Goal: Task Accomplishment & Management: Complete application form

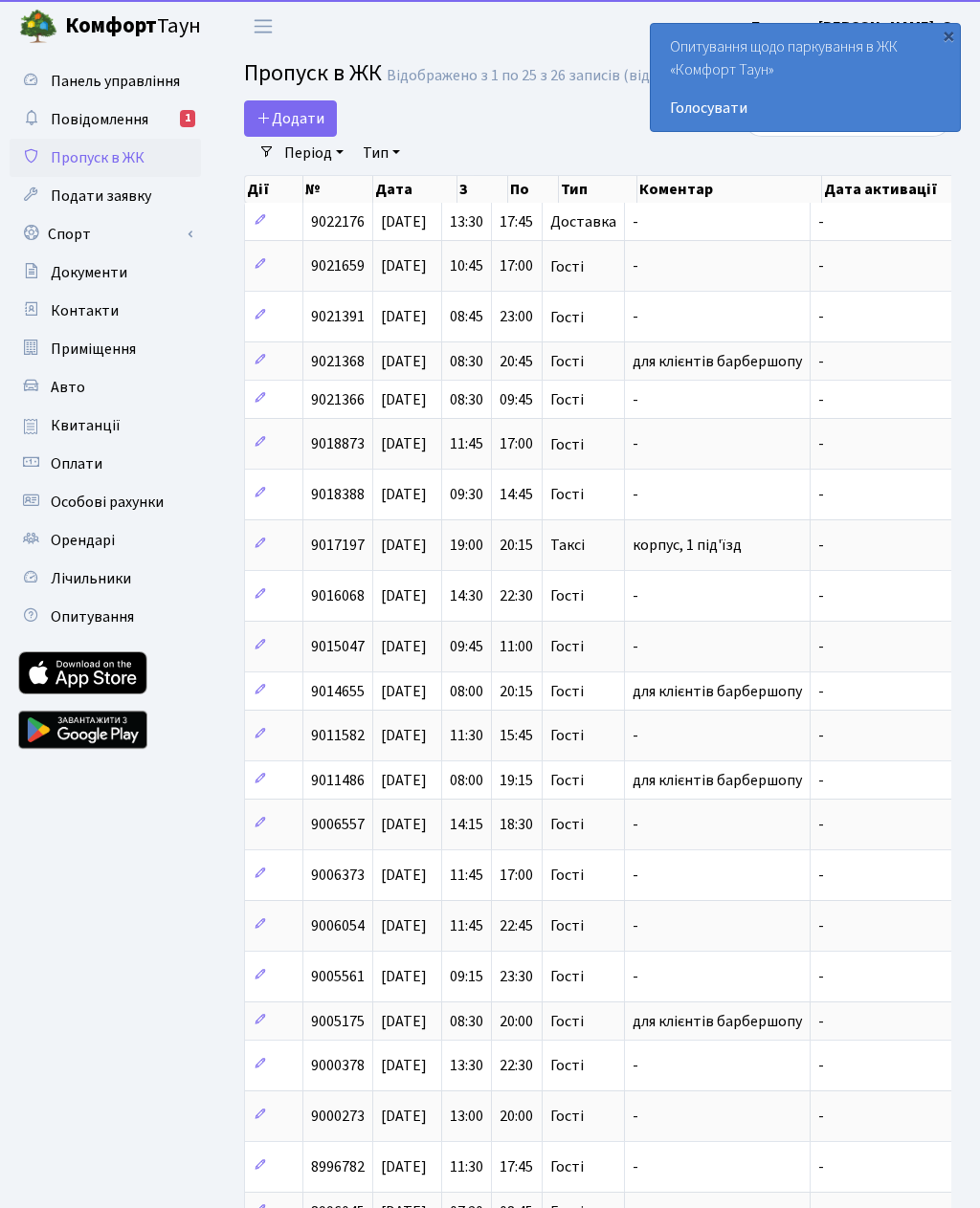
select select "25"
click at [287, 116] on span "Додати" at bounding box center [290, 118] width 68 height 21
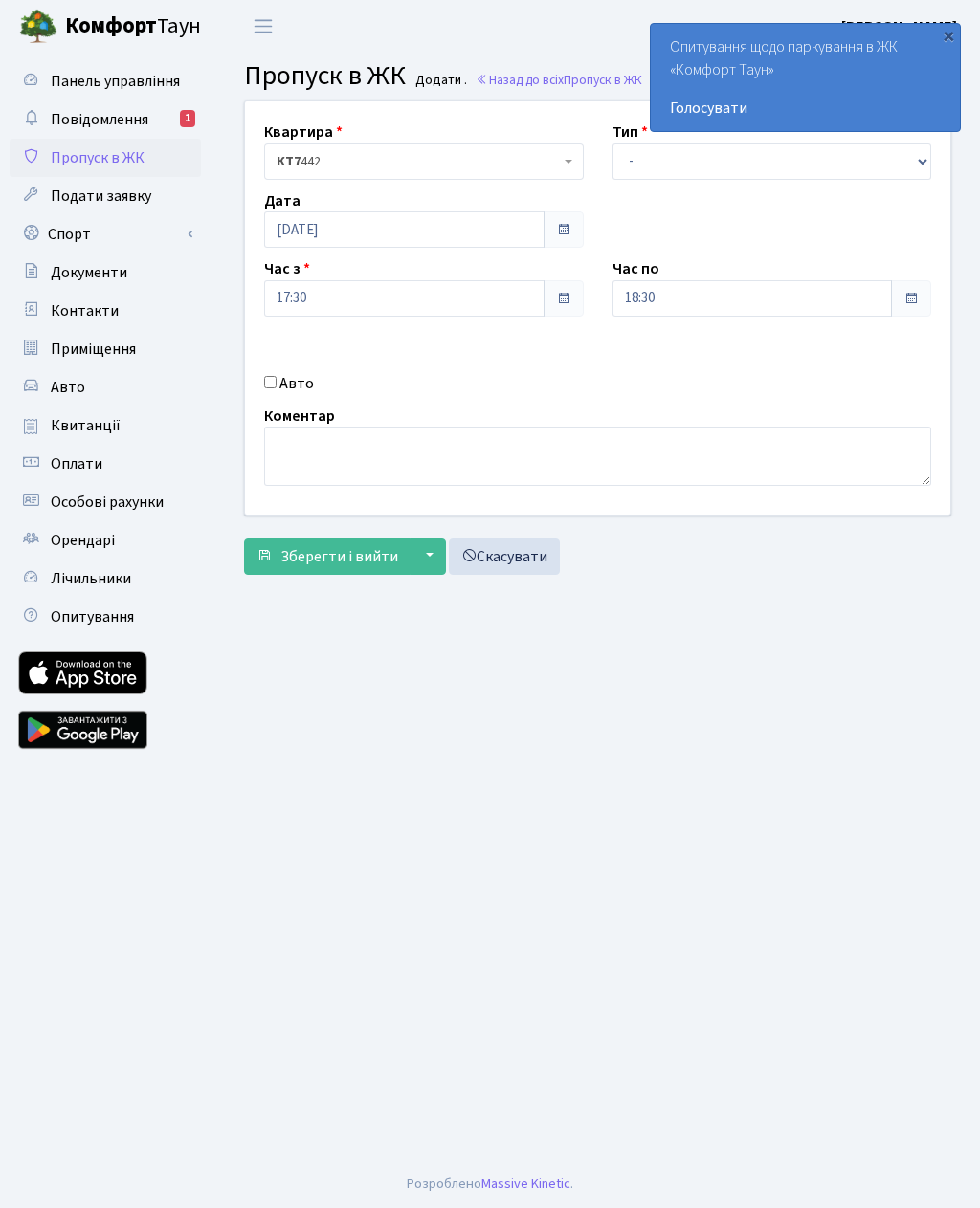
select select "3"
click at [725, 293] on input "18:30" at bounding box center [752, 298] width 280 height 36
click at [651, 375] on icon at bounding box center [665, 364] width 51 height 51
click at [664, 373] on icon at bounding box center [665, 364] width 51 height 51
click at [667, 375] on icon at bounding box center [665, 364] width 51 height 51
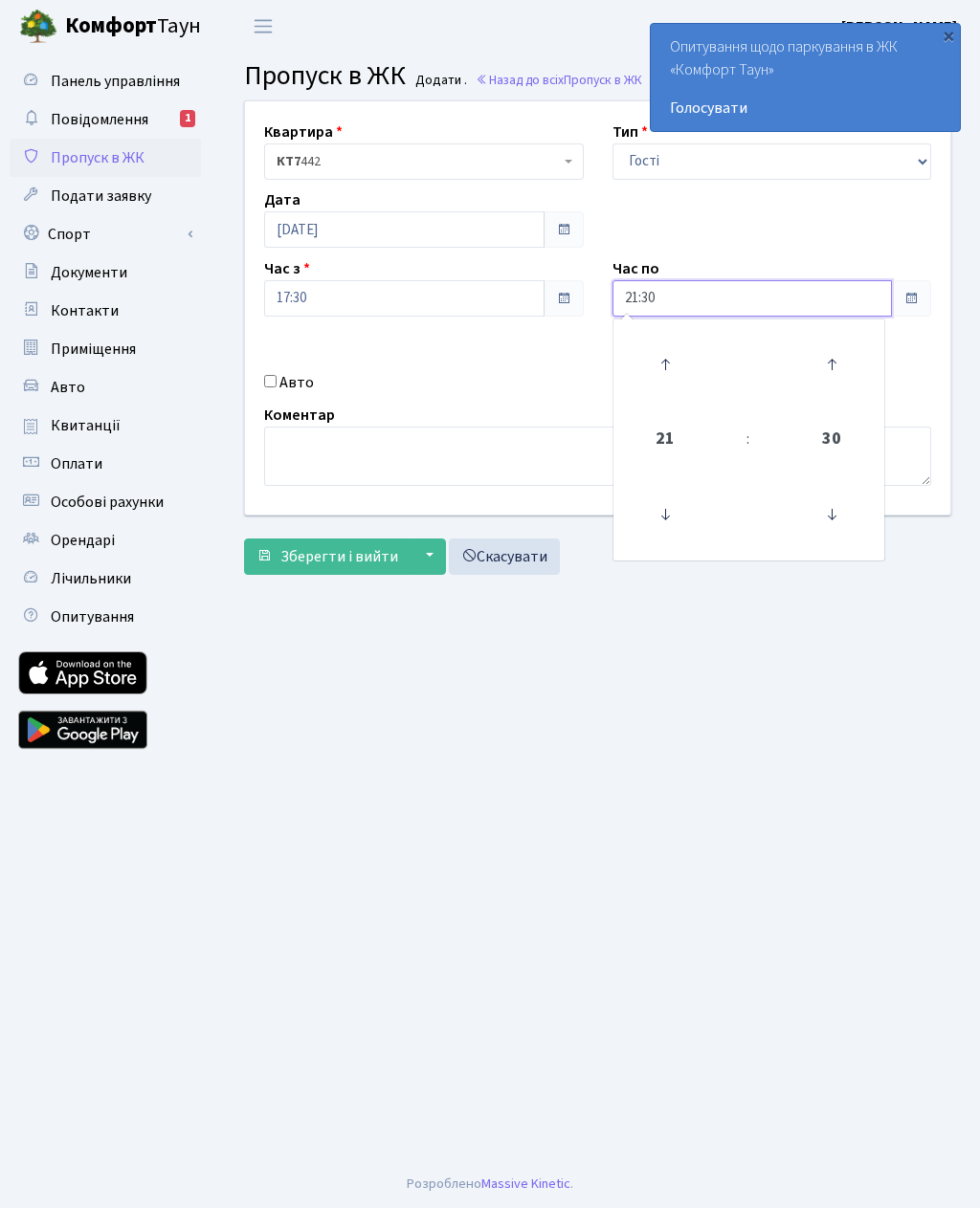
click at [661, 372] on icon at bounding box center [665, 364] width 51 height 51
type input "22:30"
click at [291, 391] on label "Авто" at bounding box center [296, 383] width 34 height 23
click at [277, 387] on input "Авто" at bounding box center [270, 380] width 13 height 13
checkbox input "true"
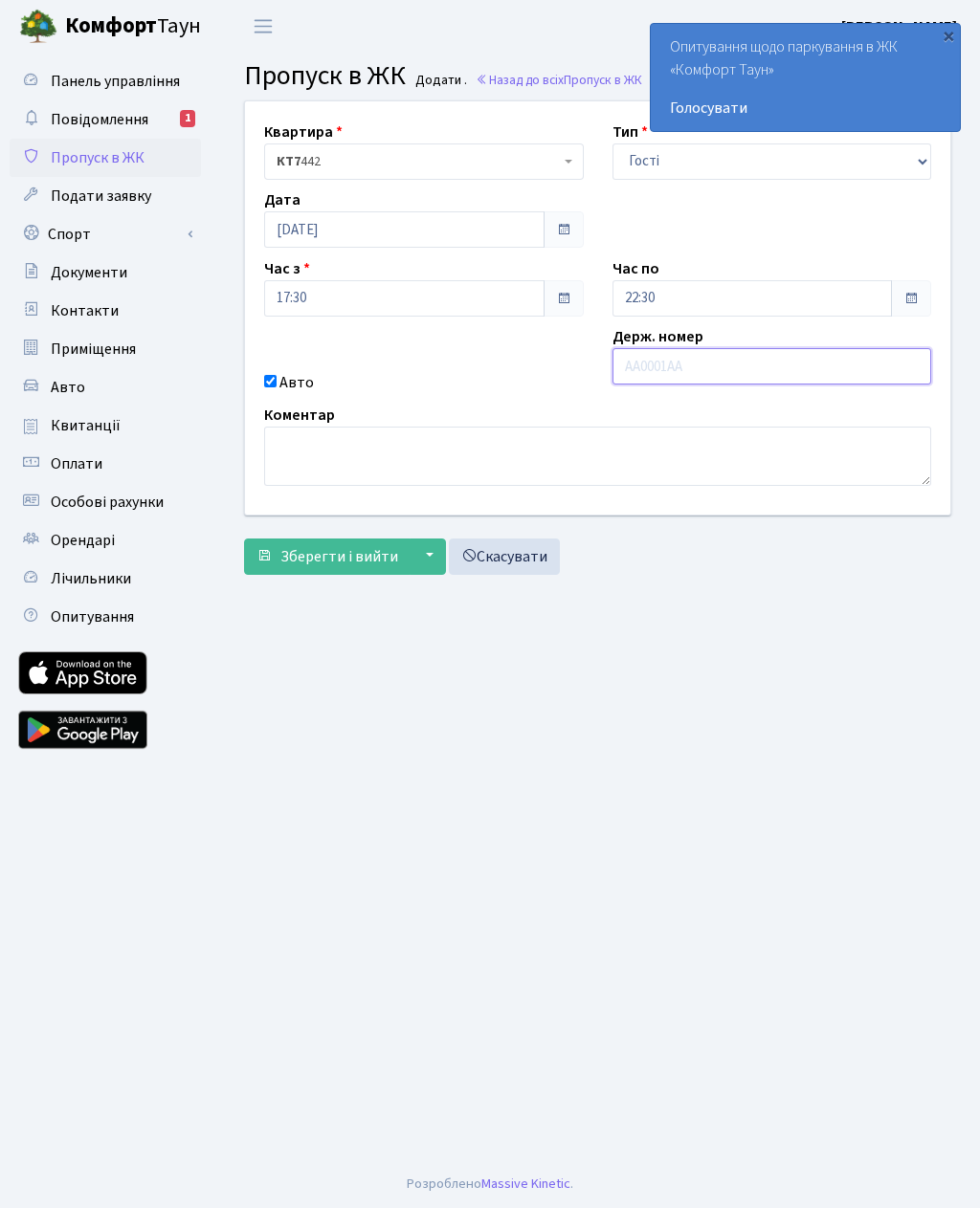
click at [710, 367] on input "text" at bounding box center [771, 366] width 319 height 36
type input "Ка7989ет"
click at [559, 690] on main "Admin Пропуск в ЖК Додати Пропуск в ЖК Додати . Назад до всіх Пропуск в ЖК Квар…" at bounding box center [598, 606] width 765 height 1108
click at [332, 572] on button "Зберегти і вийти" at bounding box center [327, 556] width 167 height 36
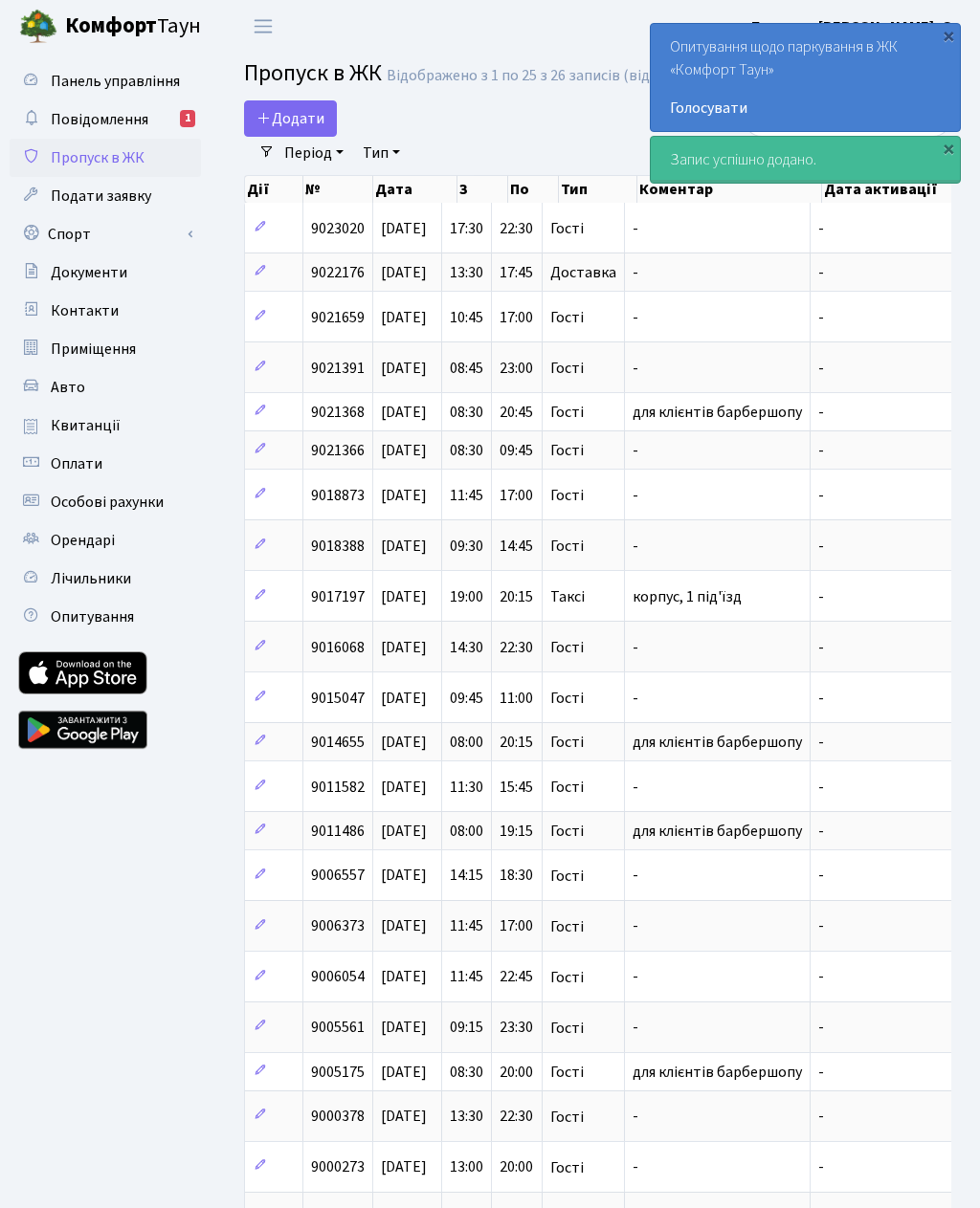
select select "25"
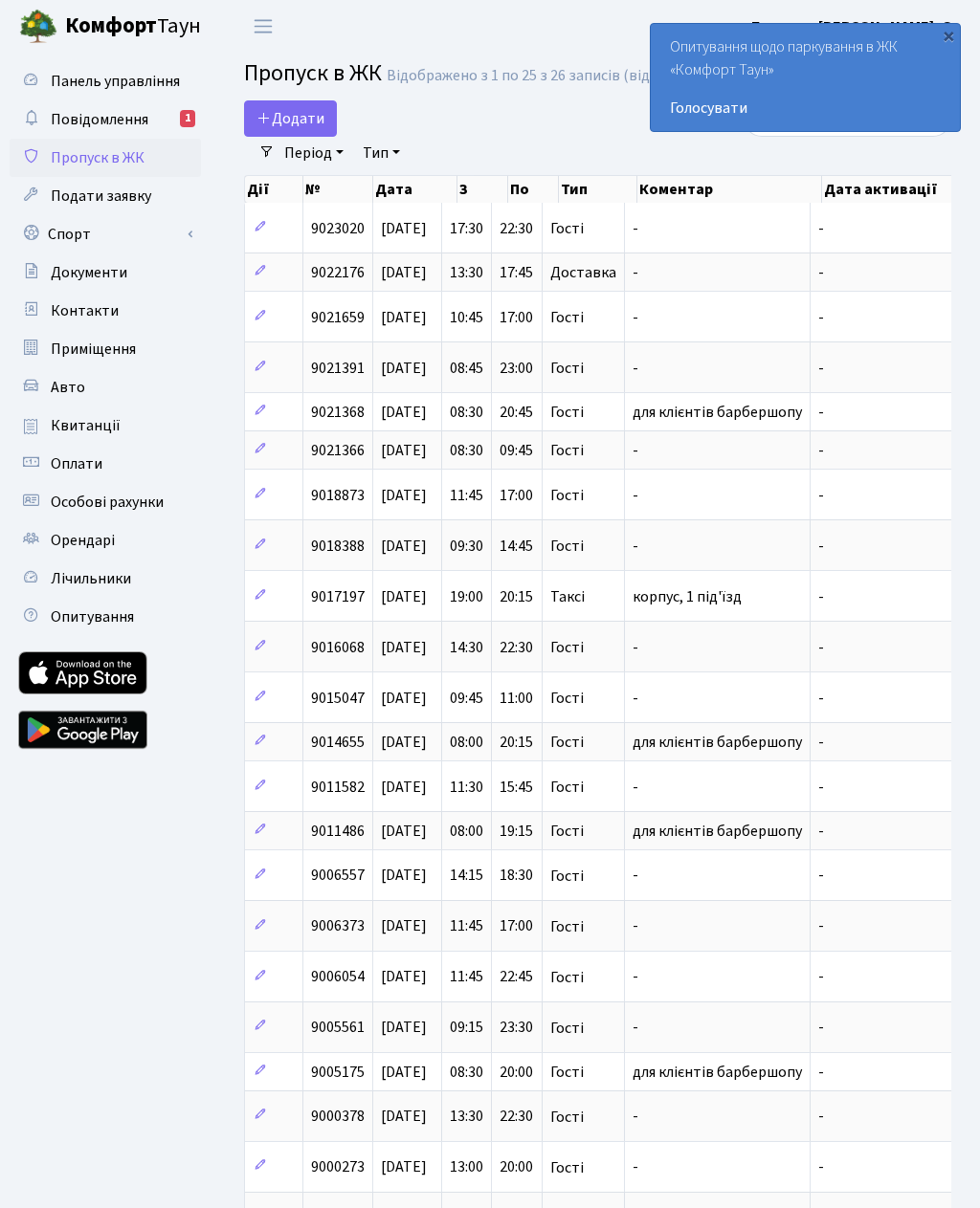
click at [294, 111] on span "Додати" at bounding box center [290, 118] width 68 height 21
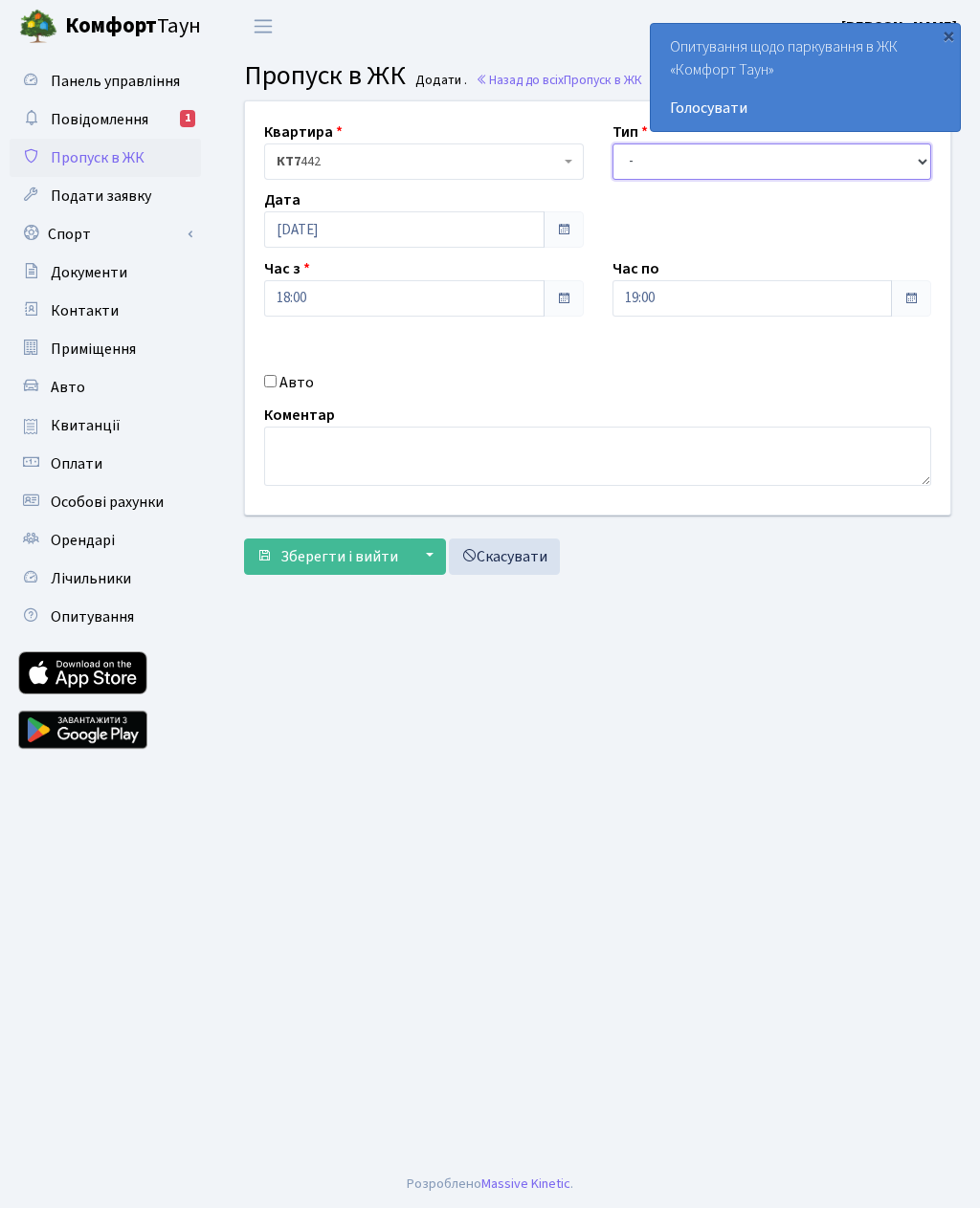
click at [729, 161] on select "- Доставка Таксі Гості Сервіс" at bounding box center [771, 161] width 319 height 36
select select "3"
click at [776, 164] on select "- Доставка Таксі Гості Сервіс" at bounding box center [771, 161] width 319 height 36
click at [765, 289] on input "19:00" at bounding box center [752, 298] width 280 height 36
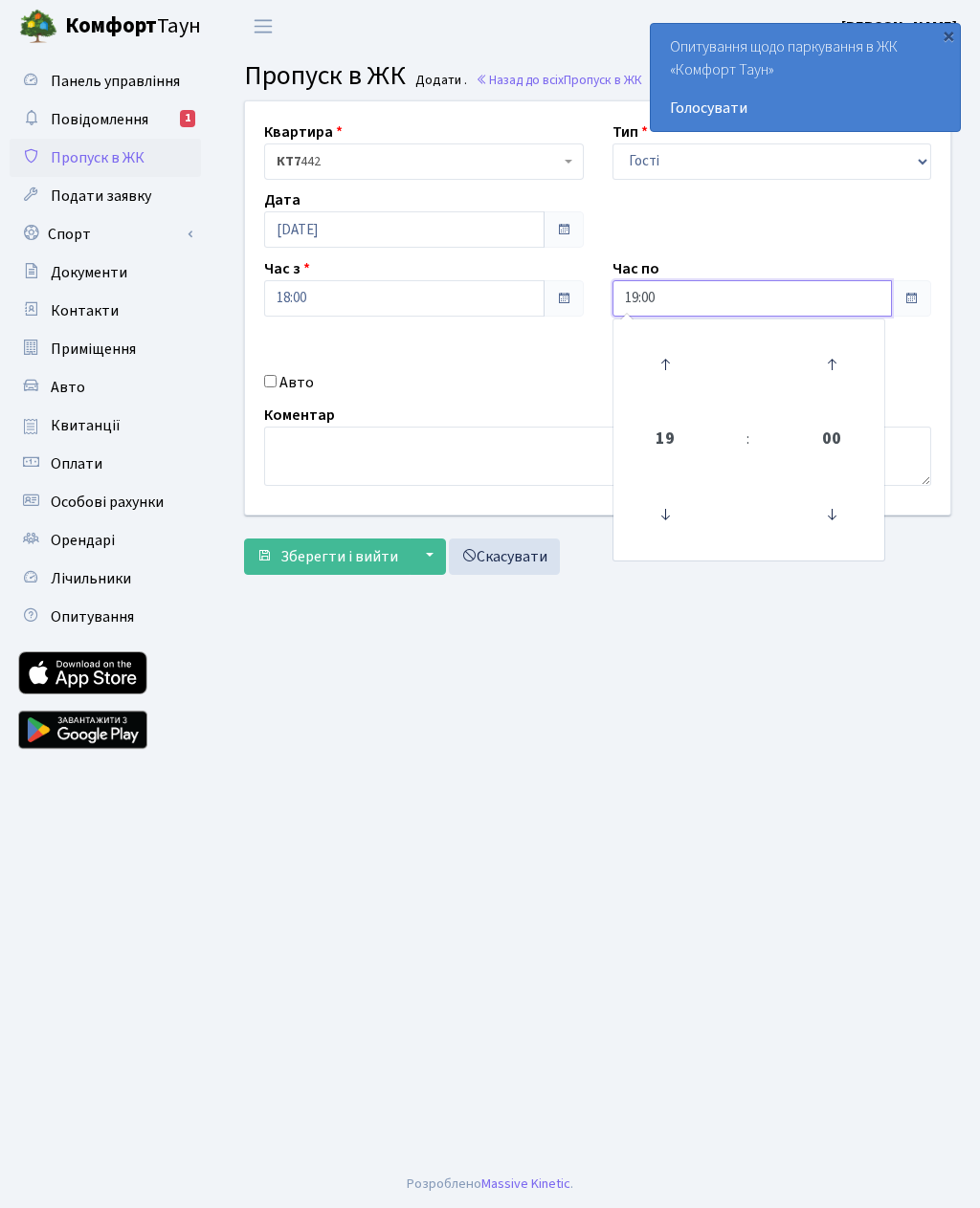
click at [685, 361] on icon at bounding box center [665, 364] width 51 height 51
click at [673, 351] on icon at bounding box center [665, 364] width 51 height 51
click at [678, 352] on icon at bounding box center [665, 364] width 51 height 51
click at [672, 363] on icon at bounding box center [665, 364] width 51 height 51
type input "23:00"
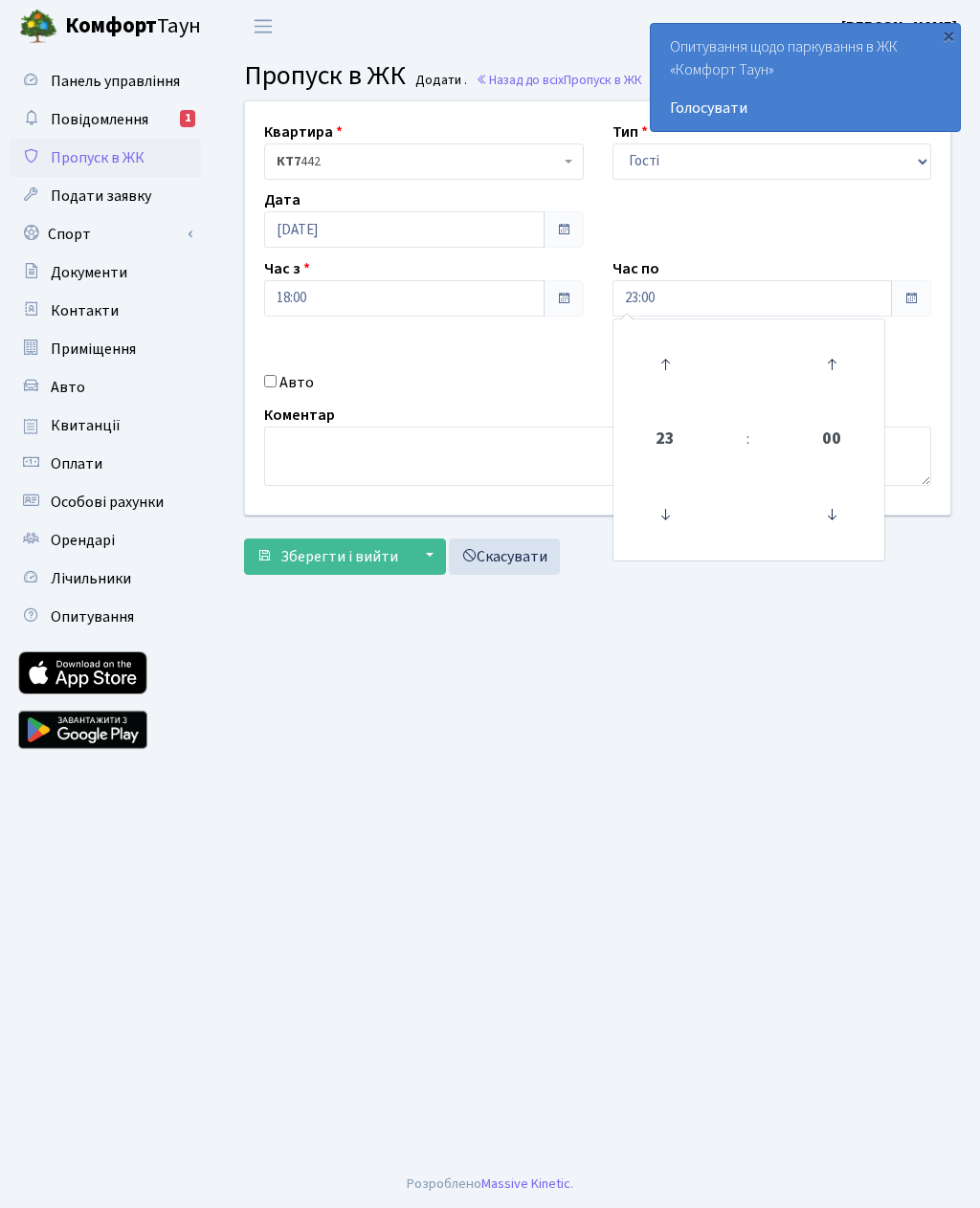
click at [511, 685] on main "Admin Пропуск в ЖК Додати Пропуск в ЖК Додати . Назад до всіх Пропуск в ЖК Квар…" at bounding box center [598, 606] width 765 height 1108
click at [284, 381] on label "Авто" at bounding box center [296, 383] width 34 height 23
click at [277, 381] on input "Авто" at bounding box center [270, 380] width 13 height 13
checkbox input "true"
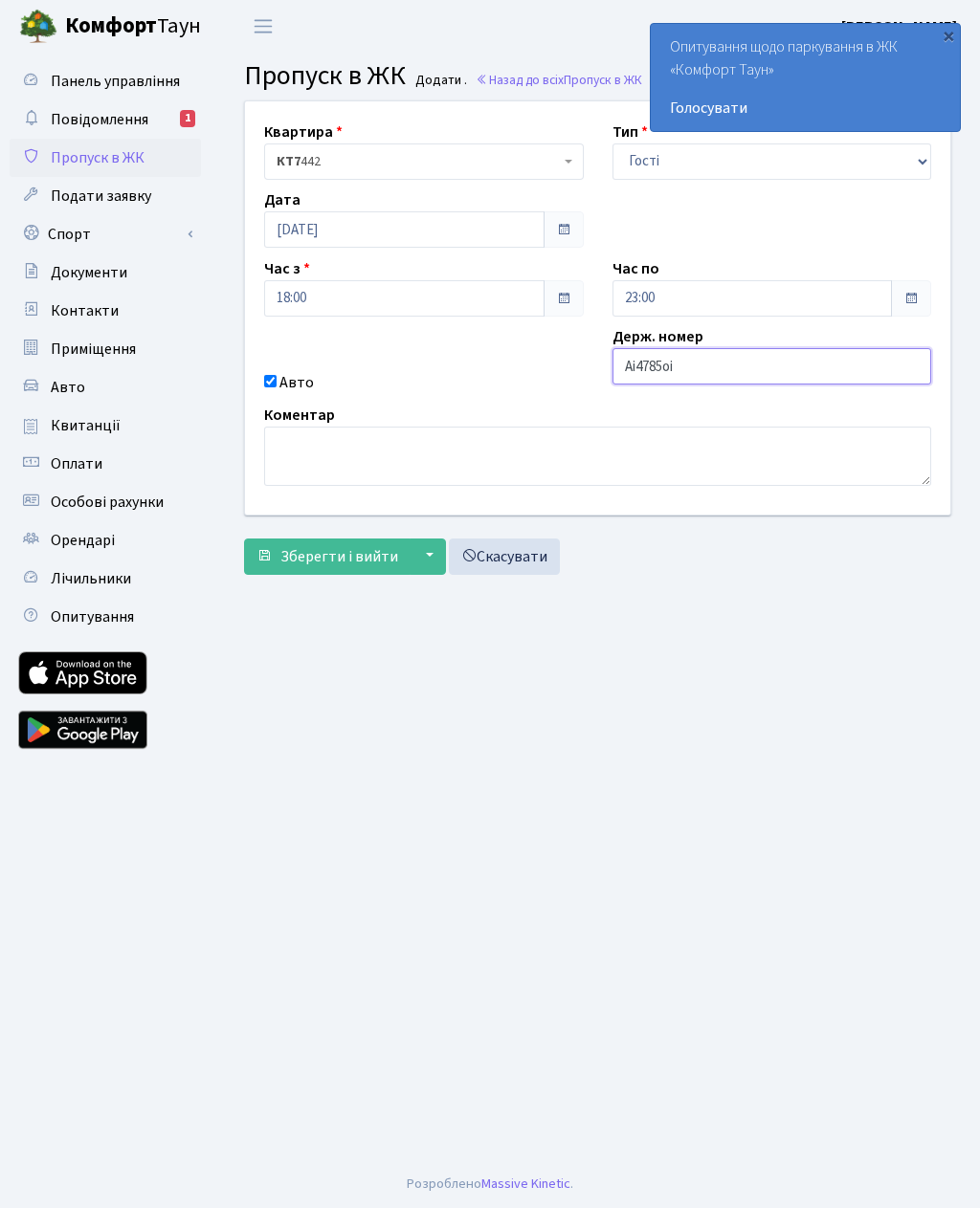
type input "Ai4785oi"
click at [743, 667] on main "Admin Пропуск в ЖК Додати Пропуск в ЖК Додати . Назад до всіх Пропуск в ЖК Квар…" at bounding box center [598, 606] width 765 height 1108
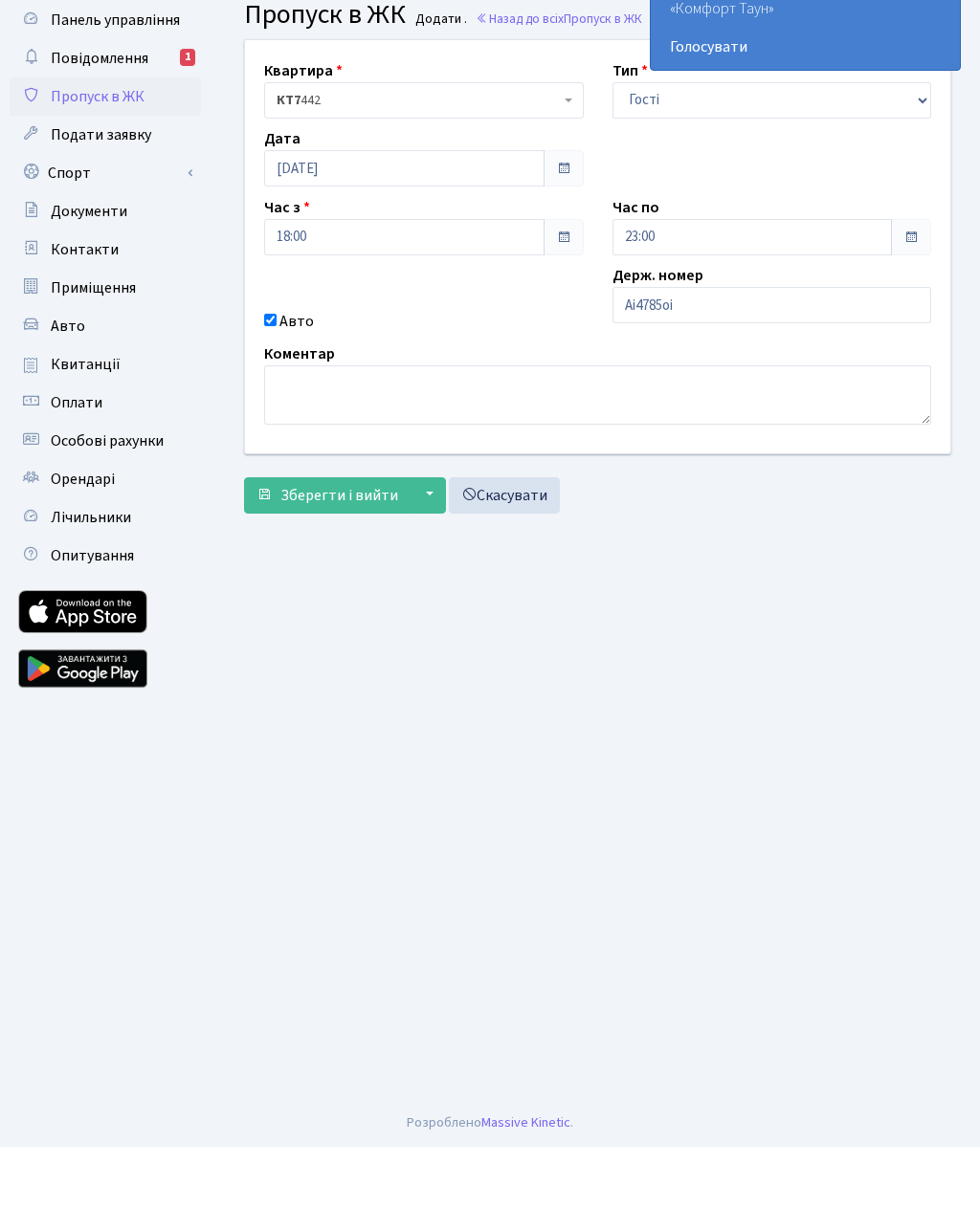
scroll to position [61, 0]
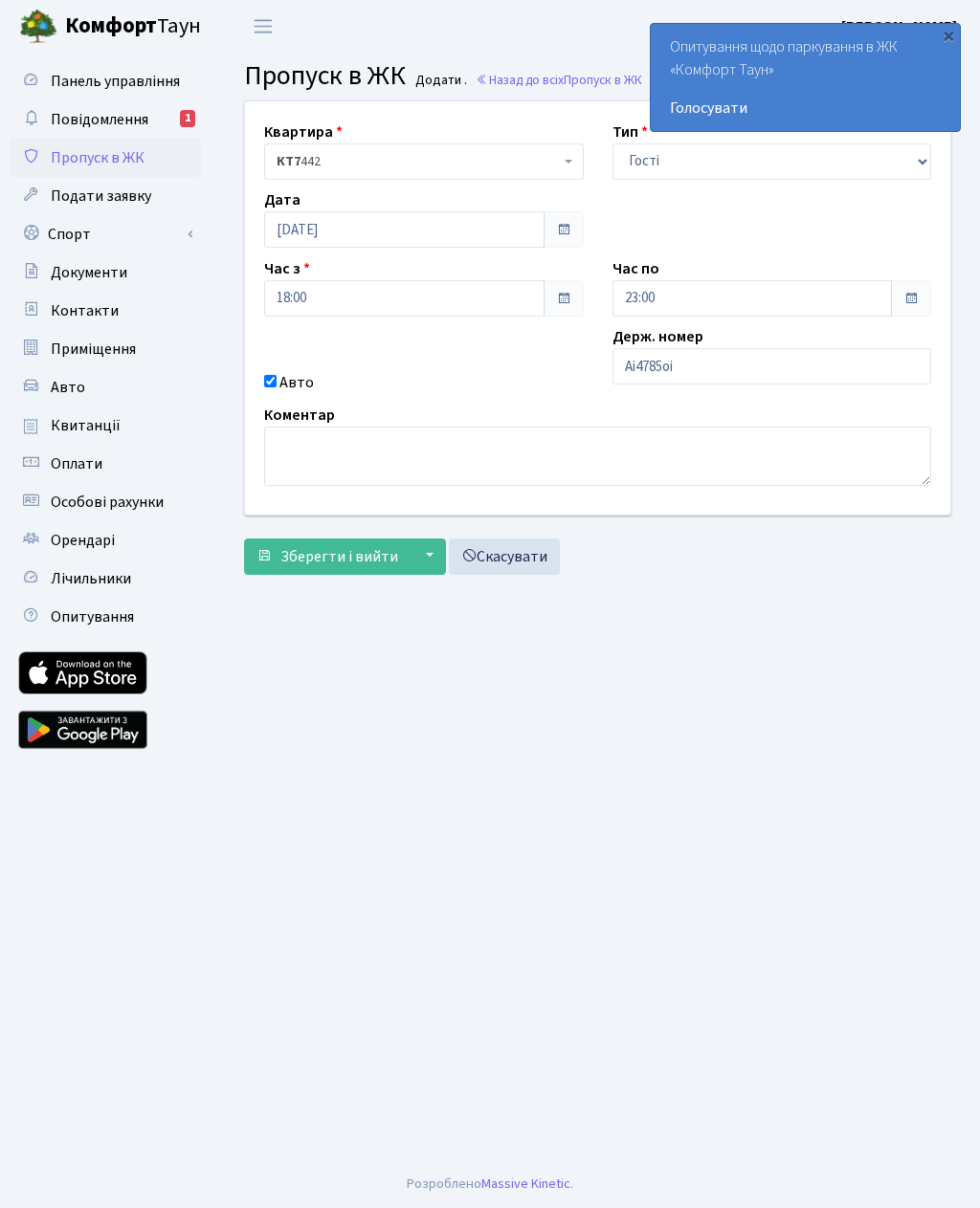
click at [327, 546] on span "Зберегти і вийти" at bounding box center [339, 557] width 117 height 21
click at [353, 546] on span "Зберегти і вийти" at bounding box center [339, 557] width 117 height 21
click at [345, 546] on span "Зберегти і вийти" at bounding box center [339, 557] width 117 height 21
click at [314, 546] on span "Зберегти і вийти" at bounding box center [339, 557] width 117 height 21
click at [344, 555] on span "Зберегти і вийти" at bounding box center [339, 557] width 117 height 21
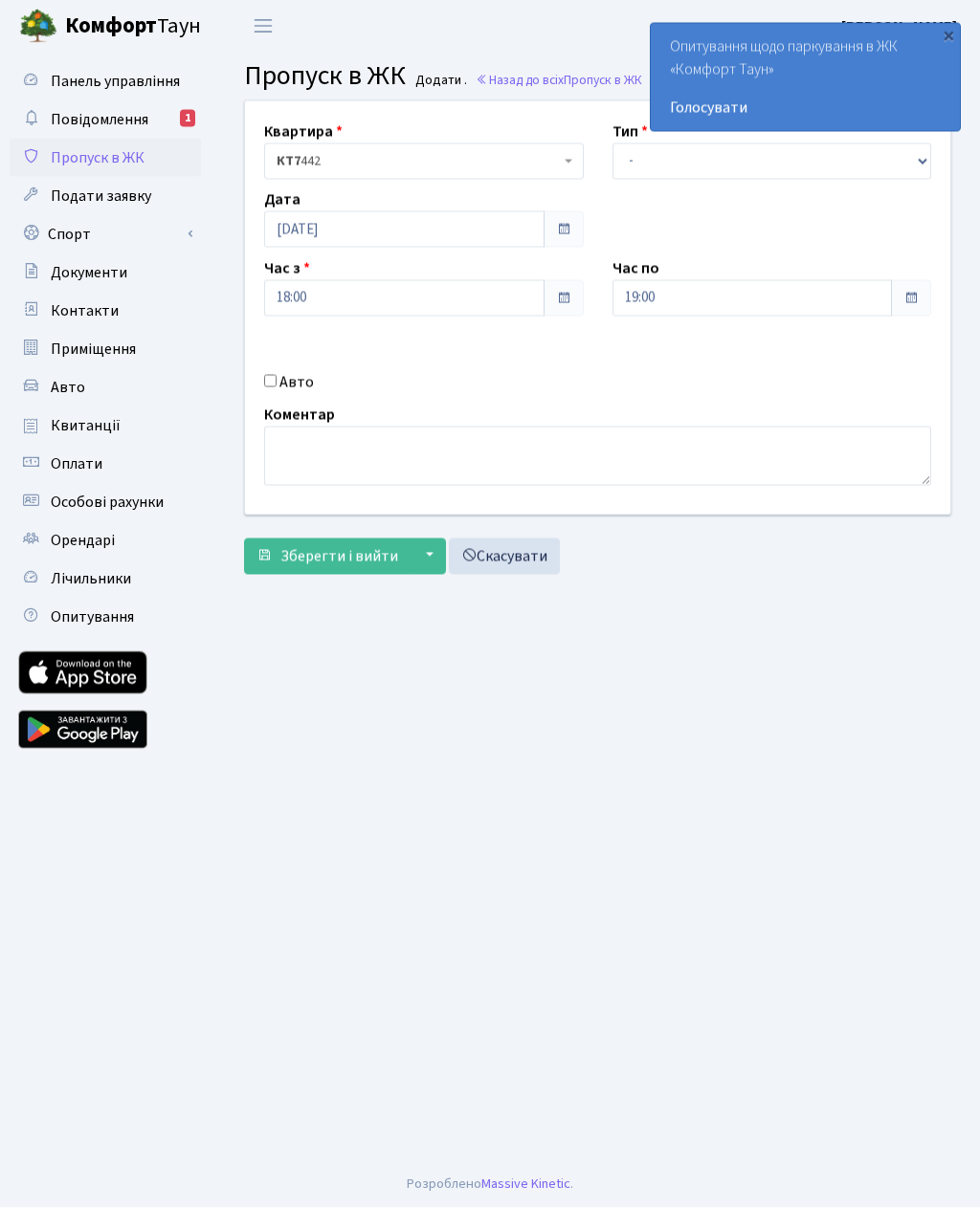
scroll to position [7, 0]
click at [300, 385] on label "Авто" at bounding box center [296, 383] width 34 height 23
click at [277, 385] on input "Авто" at bounding box center [270, 380] width 13 height 13
checkbox input "true"
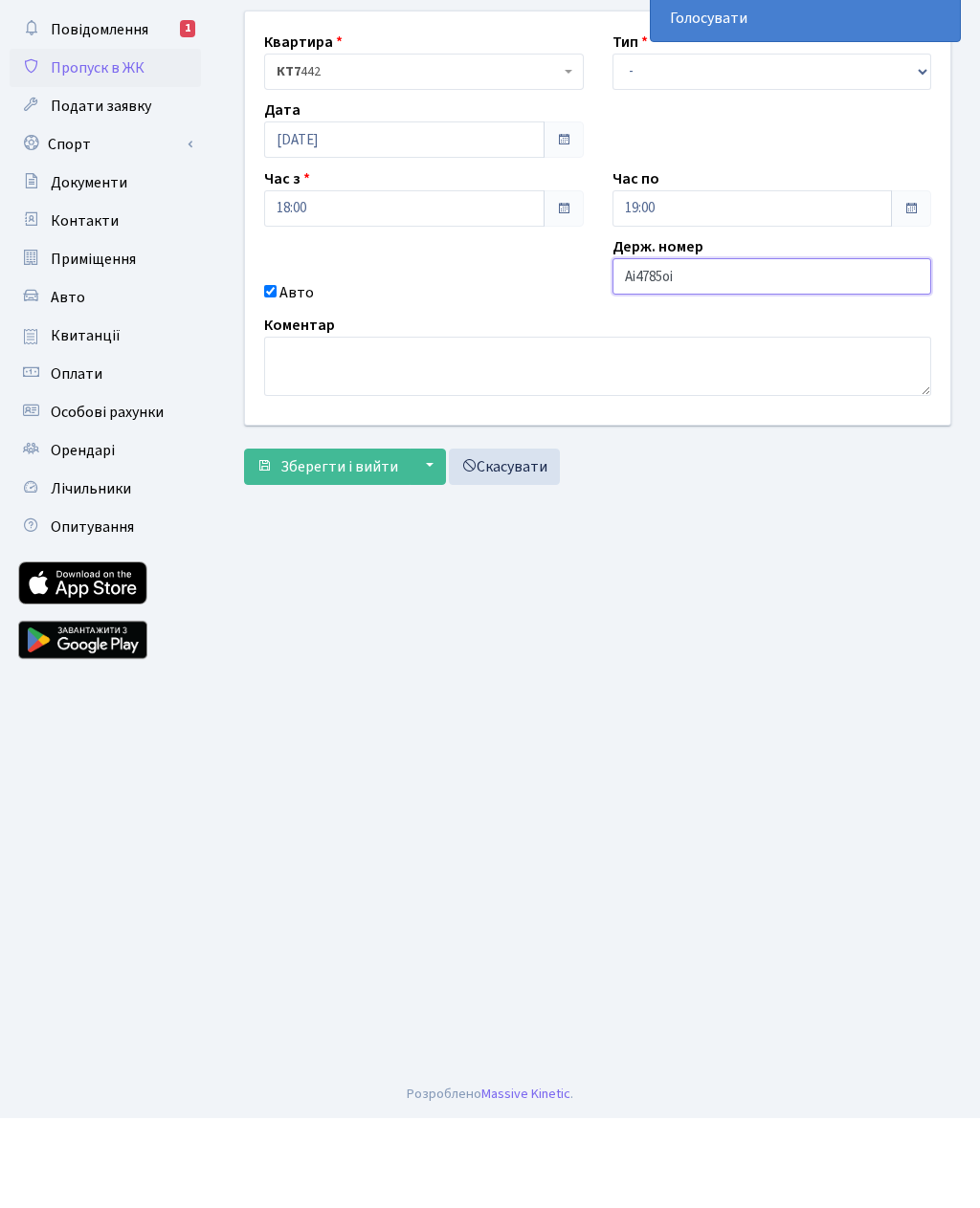
type input "Ai4785oi"
click at [363, 546] on span "Зберегти і вийти" at bounding box center [339, 557] width 117 height 21
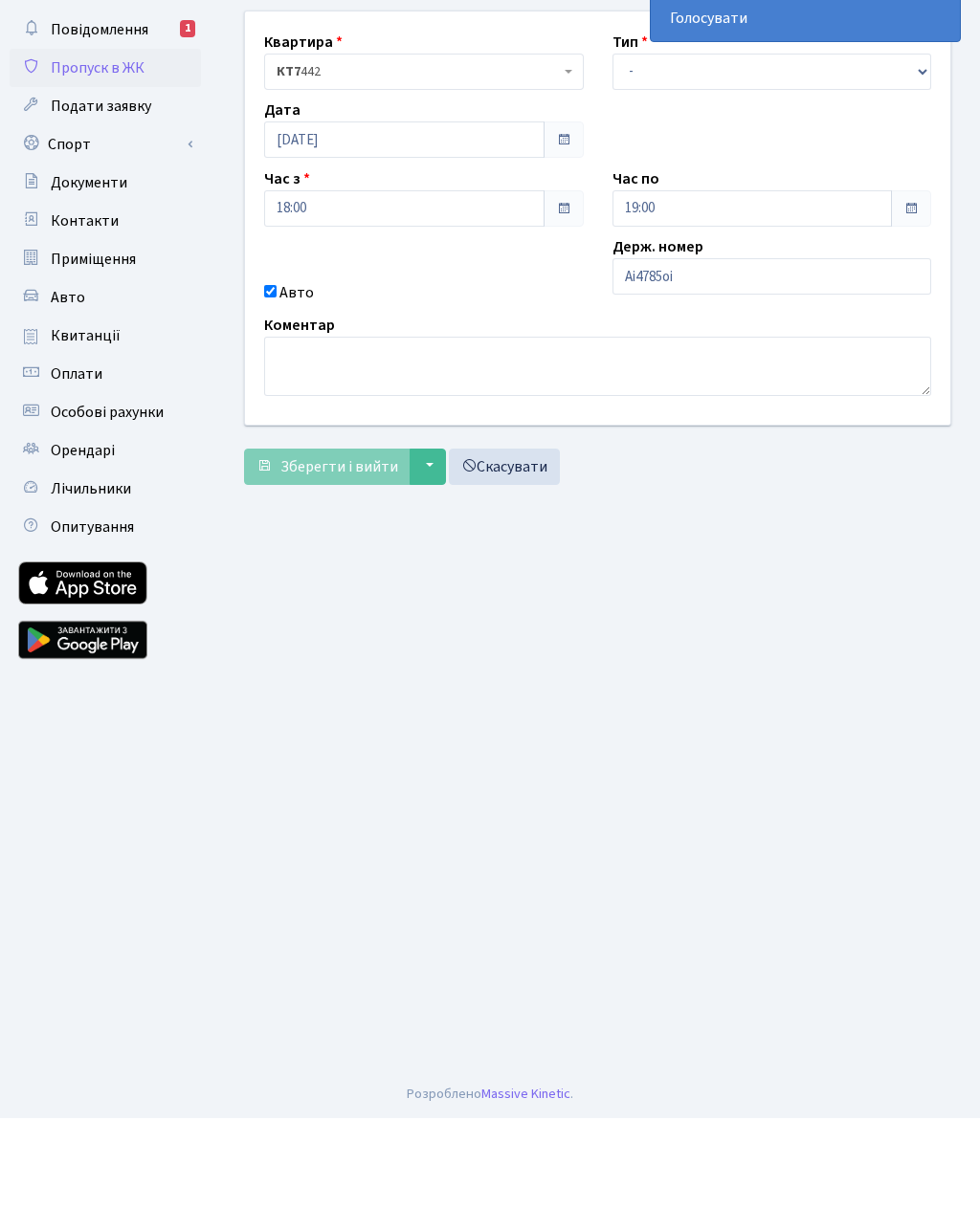
scroll to position [61, 0]
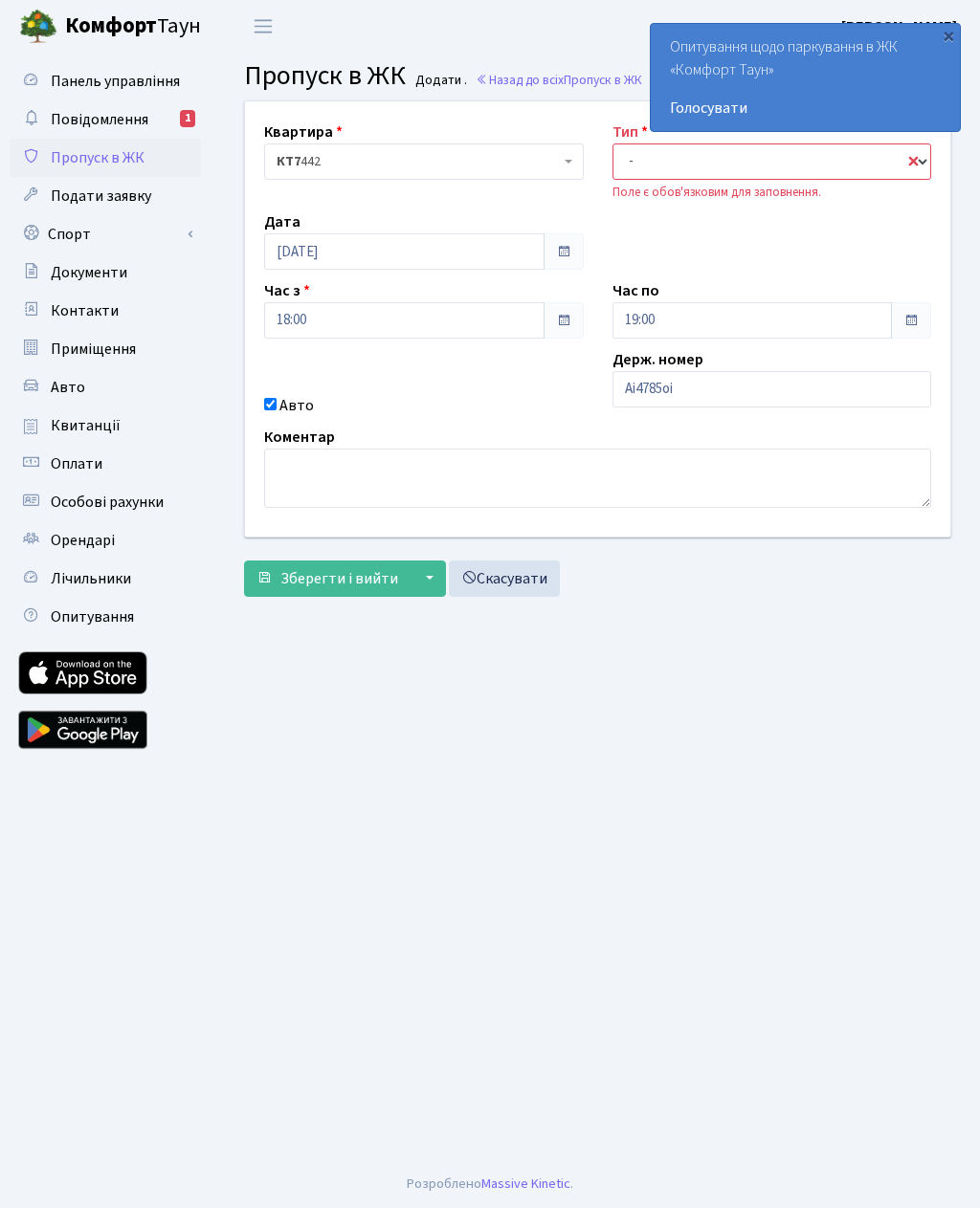
click at [716, 164] on select "- Доставка Таксі Гості Сервіс" at bounding box center [771, 161] width 319 height 36
select select "3"
click at [738, 318] on input "19:00" at bounding box center [752, 320] width 280 height 36
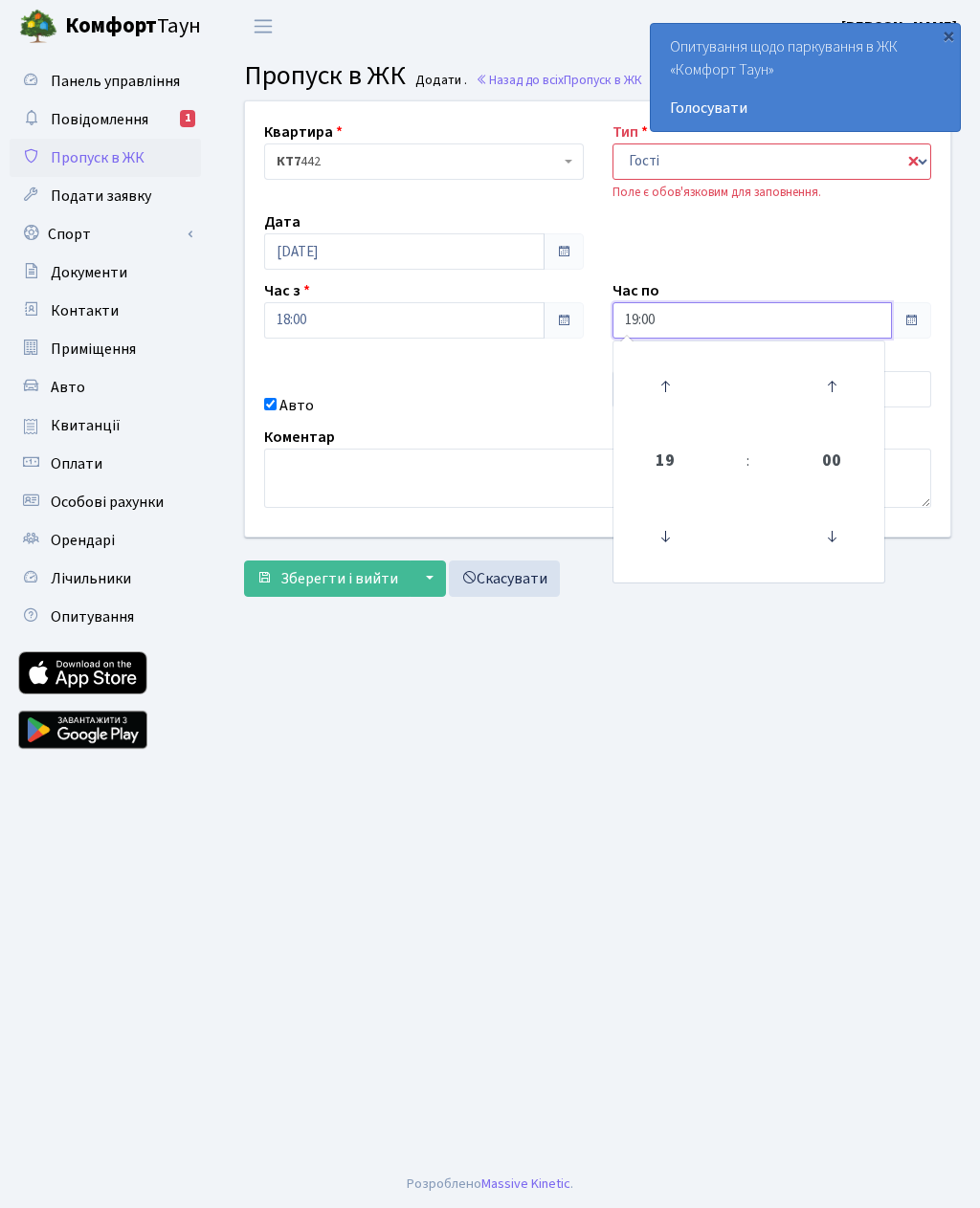
click at [688, 403] on icon at bounding box center [665, 386] width 51 height 51
click at [682, 389] on icon at bounding box center [665, 386] width 51 height 51
click at [686, 389] on icon at bounding box center [665, 386] width 51 height 51
click at [672, 381] on icon at bounding box center [665, 386] width 51 height 51
click at [675, 387] on icon at bounding box center [665, 386] width 51 height 51
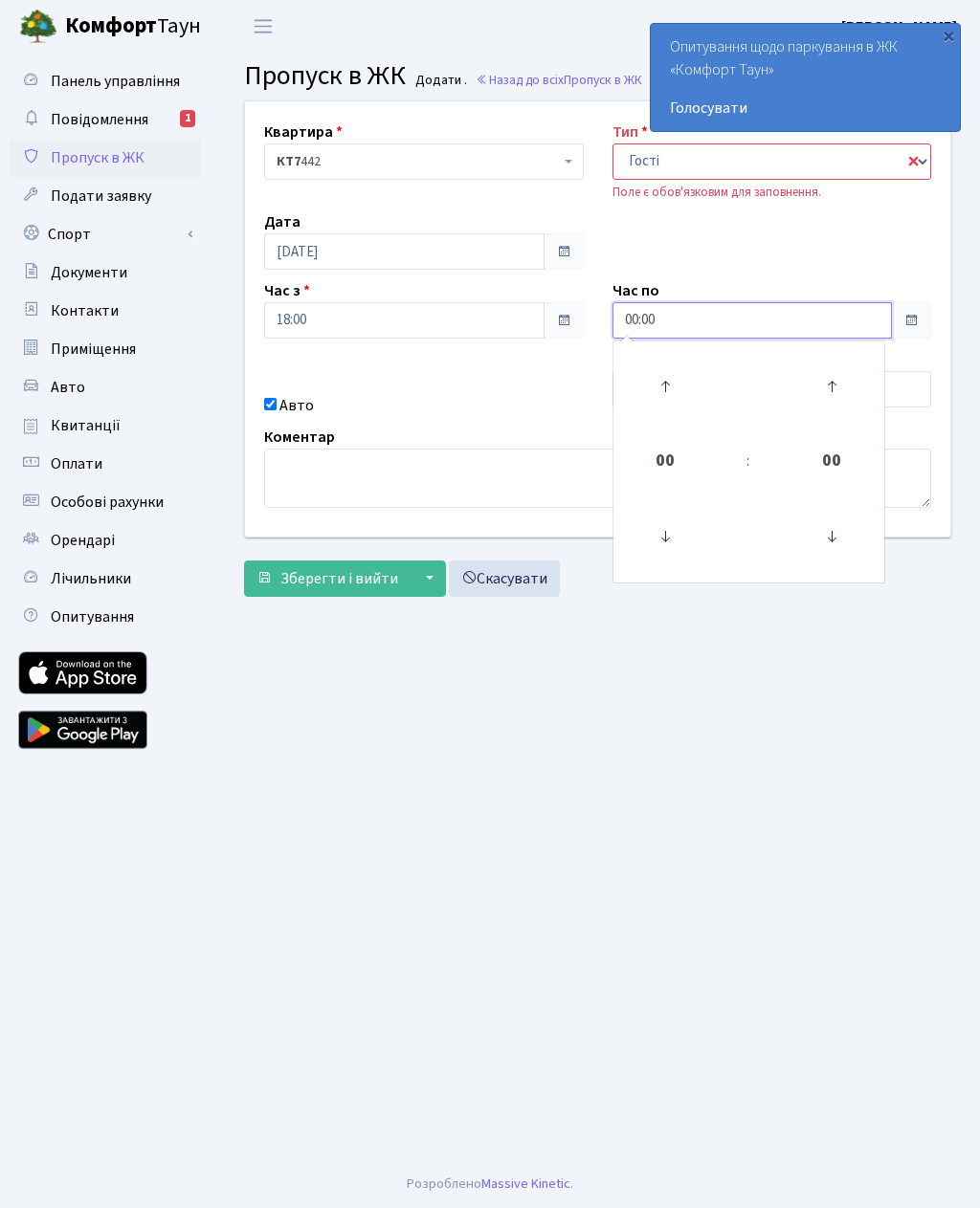
click at [691, 371] on link at bounding box center [665, 386] width 56 height 69
type input "01:00"
click at [334, 569] on span "Зберегти і вийти" at bounding box center [339, 579] width 117 height 21
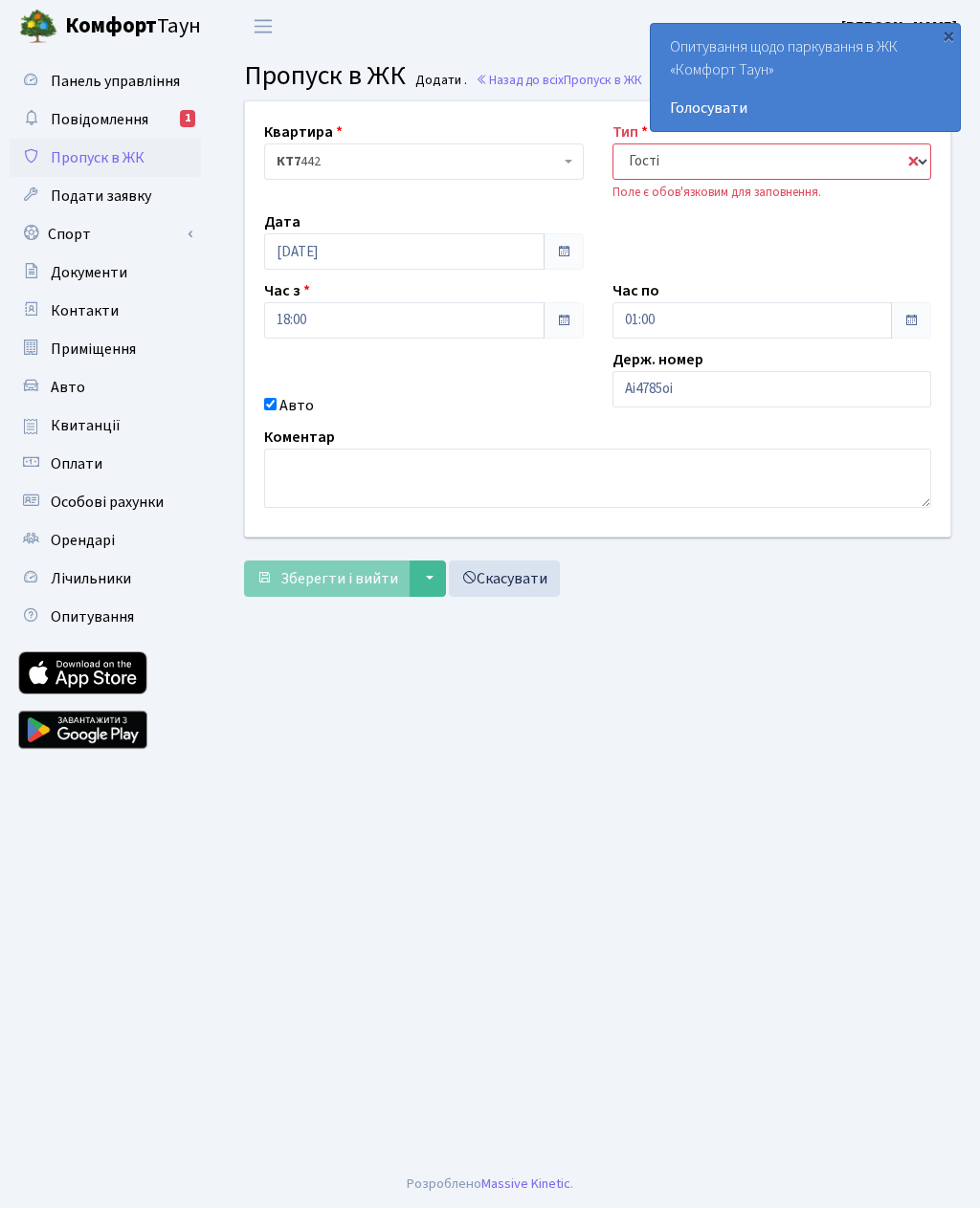
click at [840, 160] on select "- Доставка Таксі Гості Сервіс" at bounding box center [771, 161] width 319 height 36
click at [822, 162] on select "- Доставка Таксі Гості Сервіс" at bounding box center [771, 161] width 319 height 36
click at [832, 157] on select "- Доставка Таксі Гості Сервіс" at bounding box center [771, 161] width 319 height 36
click at [917, 161] on select "- Доставка Таксі Гості Сервіс" at bounding box center [771, 161] width 319 height 36
click at [926, 155] on select "- Доставка Таксі Гості Сервіс" at bounding box center [771, 161] width 319 height 36
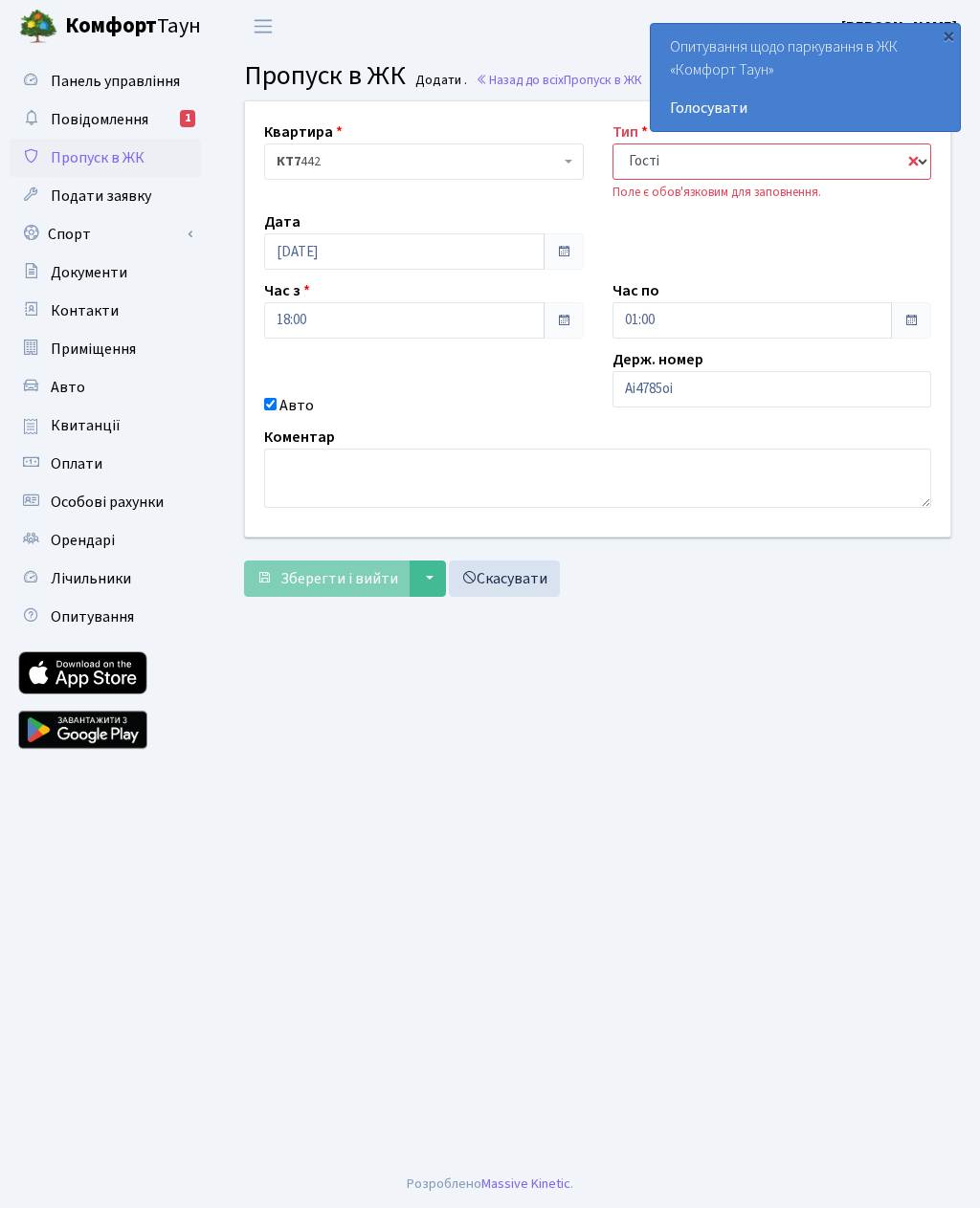
click at [846, 157] on select "- Доставка Таксі Гості Сервіс" at bounding box center [771, 161] width 319 height 36
click at [838, 163] on select "- Доставка Таксі Гості Сервіс" at bounding box center [771, 161] width 319 height 36
click at [784, 152] on select "- Доставка Таксі Гості Сервіс" at bounding box center [771, 161] width 319 height 36
click at [799, 167] on select "- Доставка Таксі Гості Сервіс" at bounding box center [771, 161] width 319 height 36
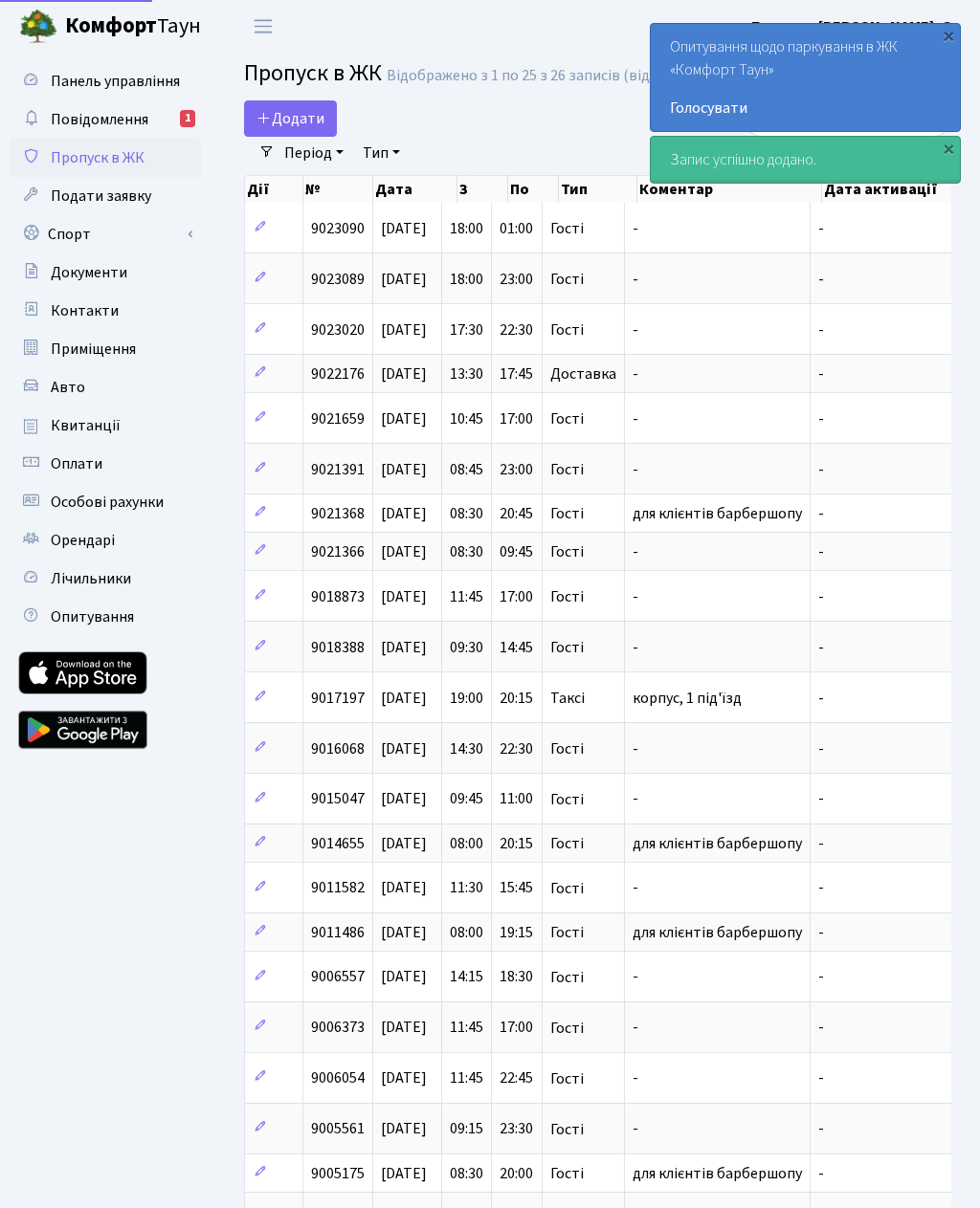
select select "25"
